Goal: Information Seeking & Learning: Learn about a topic

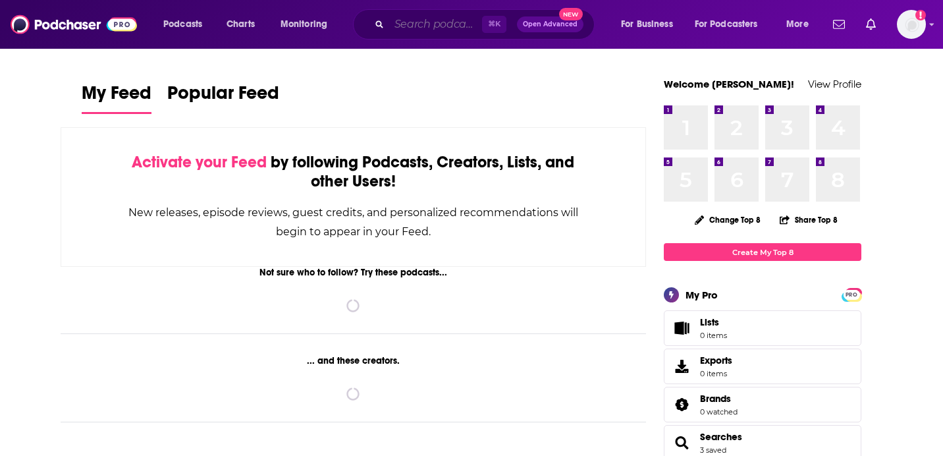
click at [417, 28] on input "Search podcasts, credits, & more..." at bounding box center [435, 24] width 93 height 21
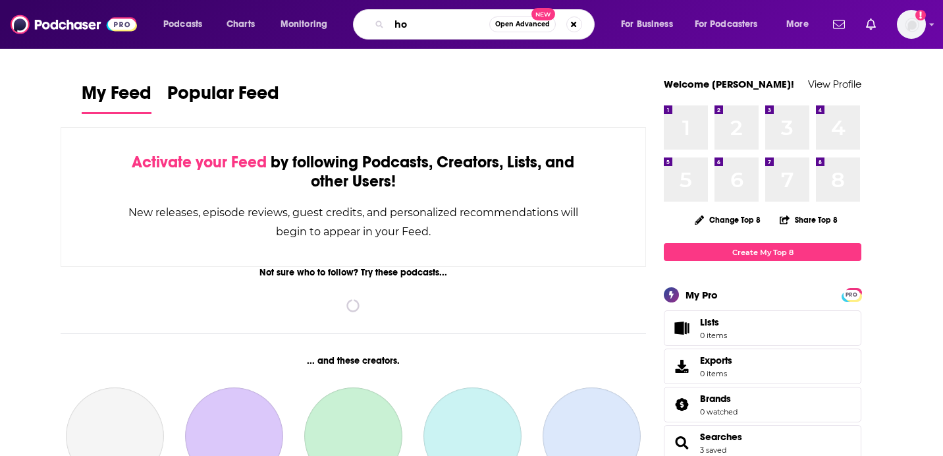
type input "h"
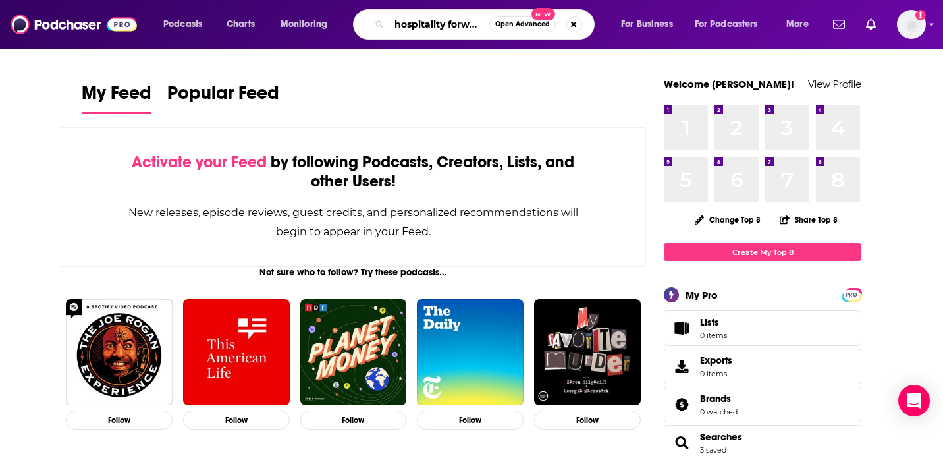
type input "hospitality forward"
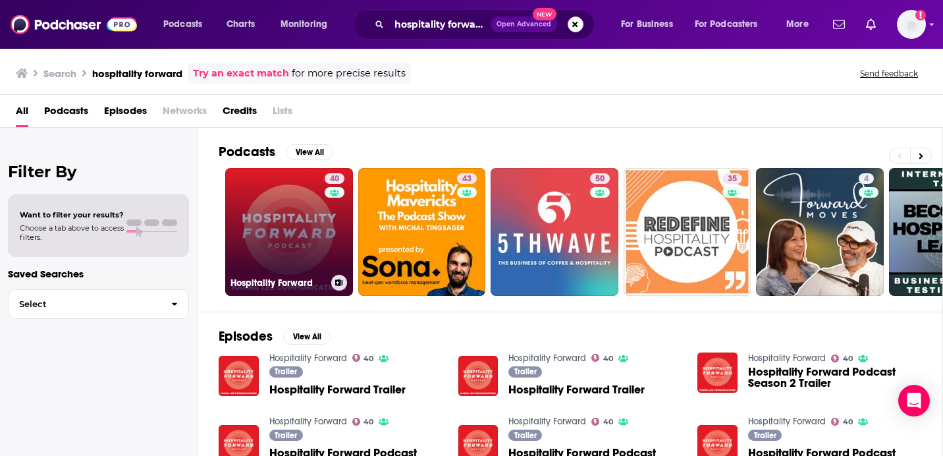
click at [269, 255] on link "40 Hospitality Forward" at bounding box center [289, 232] width 128 height 128
